Goal: Information Seeking & Learning: Learn about a topic

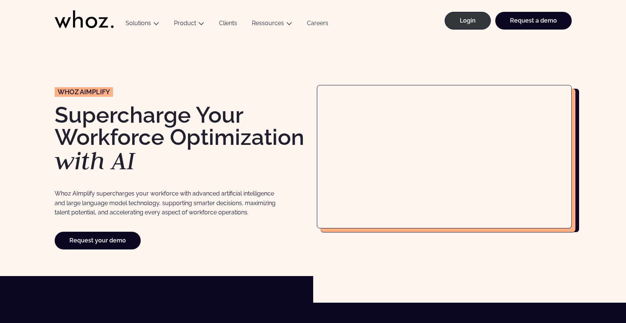
click at [226, 26] on link "Clients" at bounding box center [228, 25] width 33 height 10
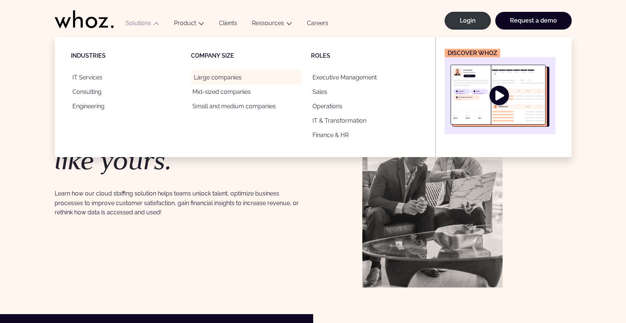
click at [216, 78] on link "Large companies" at bounding box center [246, 77] width 111 height 14
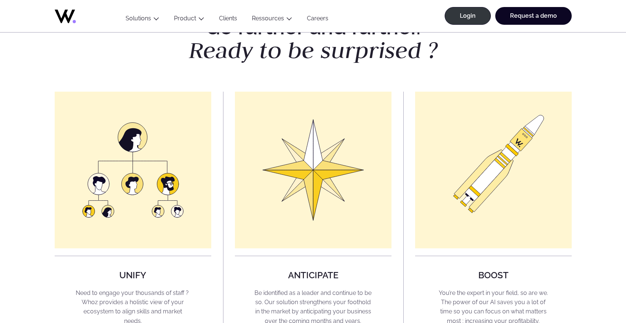
scroll to position [488, 0]
